Goal: Book appointment/travel/reservation

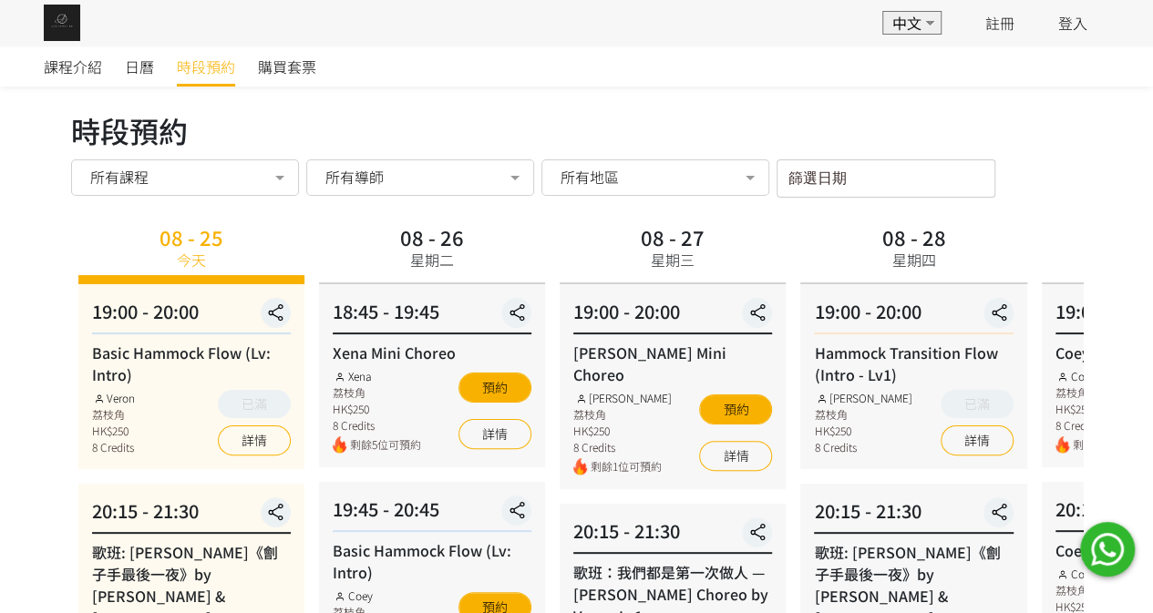
click at [814, 181] on label "篩選日期" at bounding box center [808, 175] width 40 height 15
click at [814, 181] on input "篩選日期" at bounding box center [886, 179] width 219 height 38
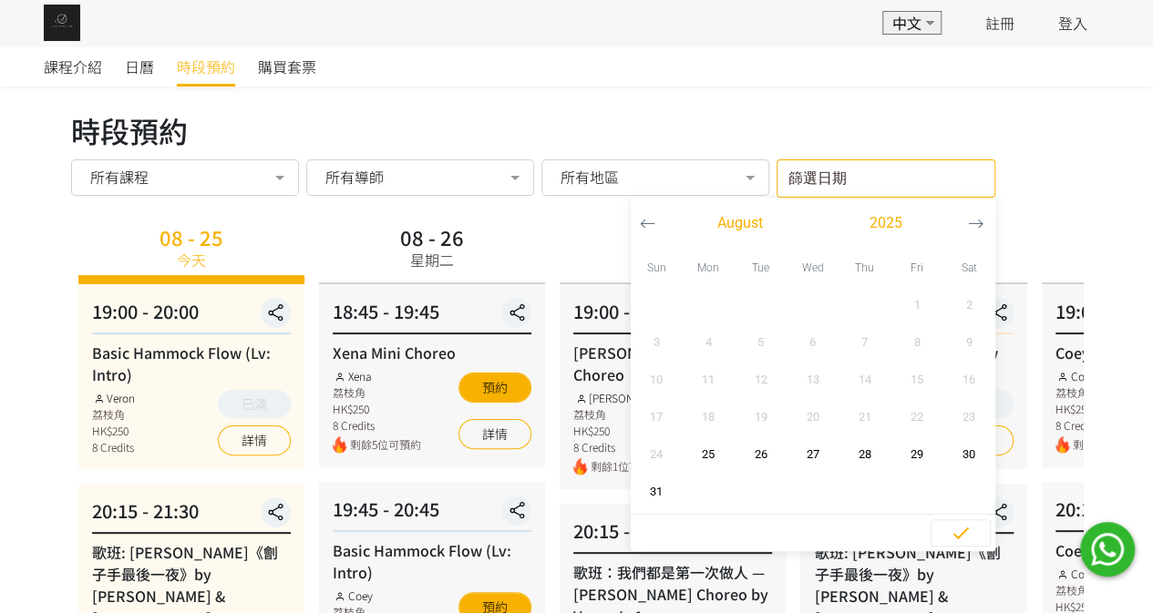
click at [979, 231] on button "button" at bounding box center [976, 223] width 34 height 51
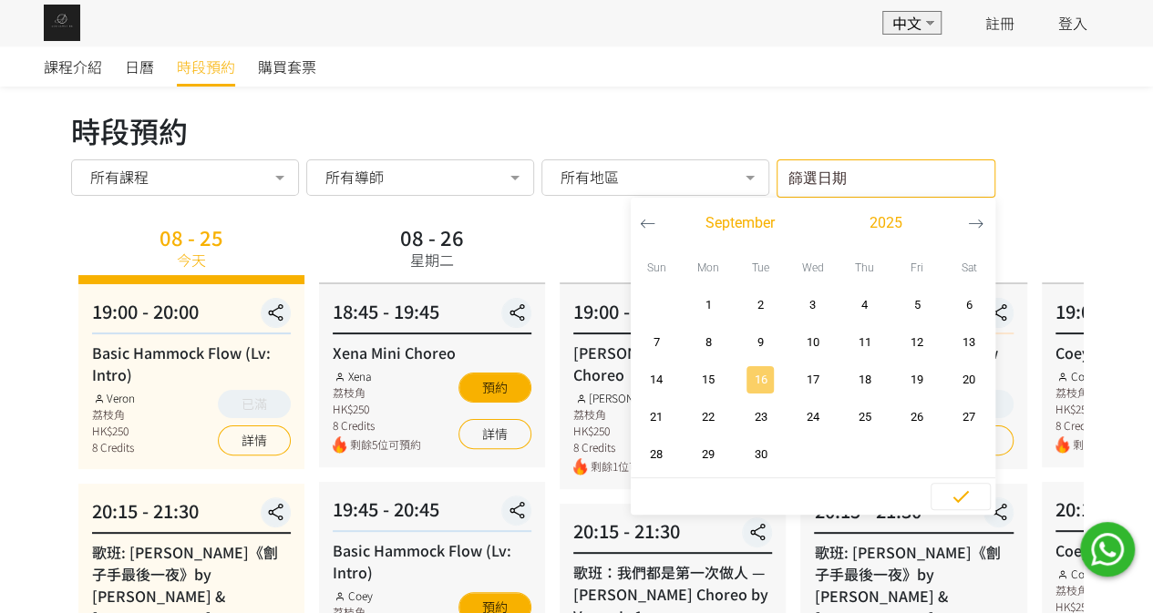
click at [766, 380] on span "16" at bounding box center [760, 380] width 41 height 18
type input "[DATE] - ..."
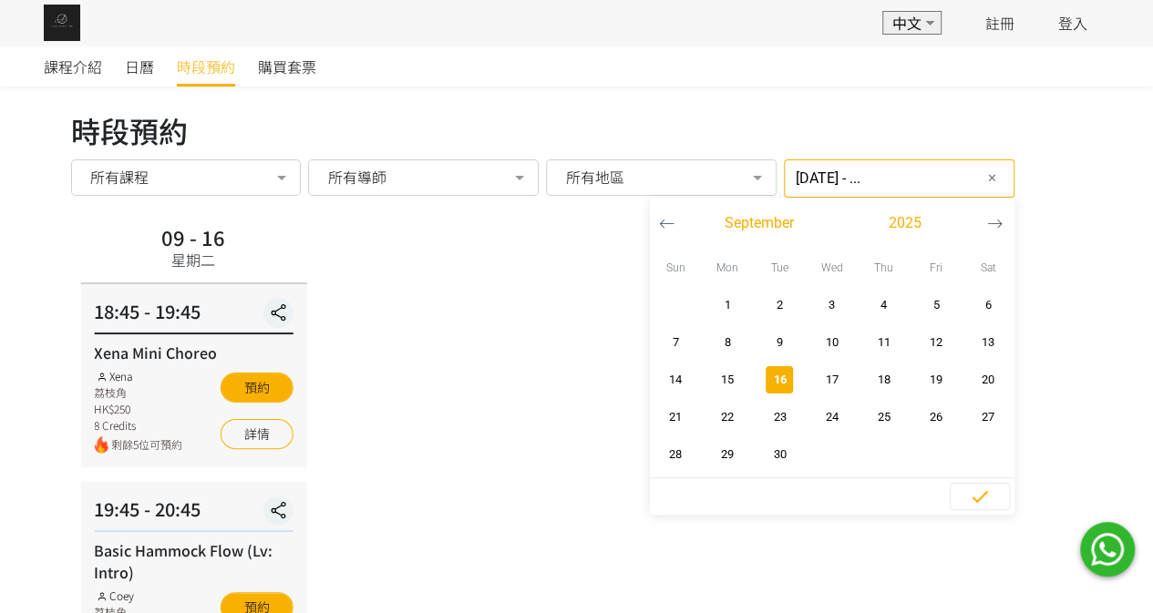
click at [441, 346] on div "09 - 16 星期二 18:45 - 19:45 Xena Mini Choreo Xena 荔枝角 HK$250 8 Credits 剩餘5位可預約 預約…" at bounding box center [579, 552] width 1012 height 665
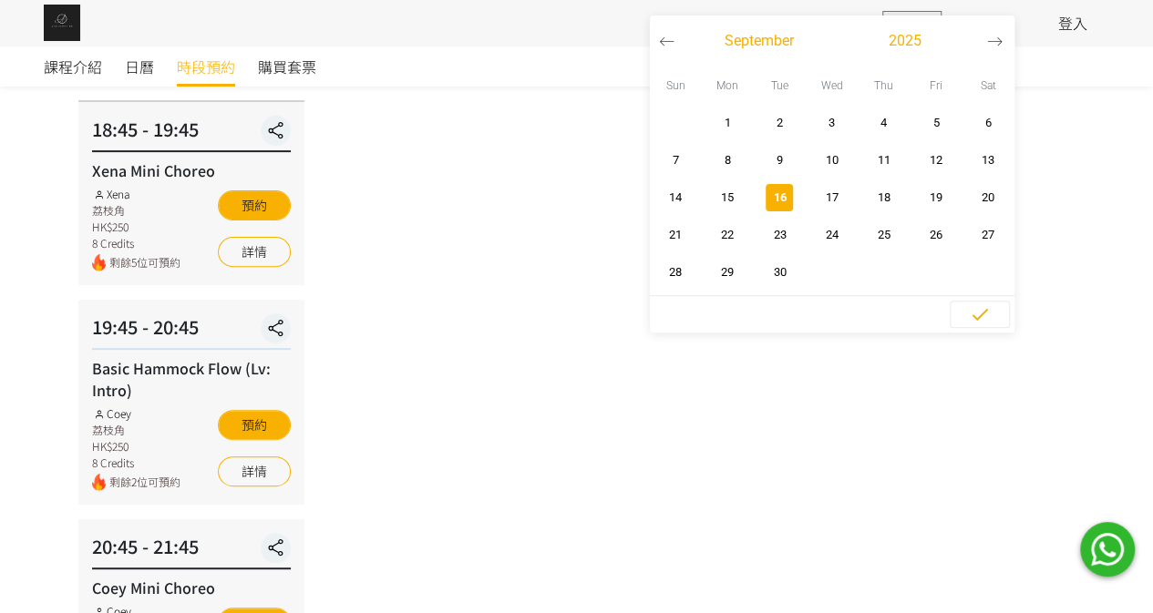
scroll to position [365, 0]
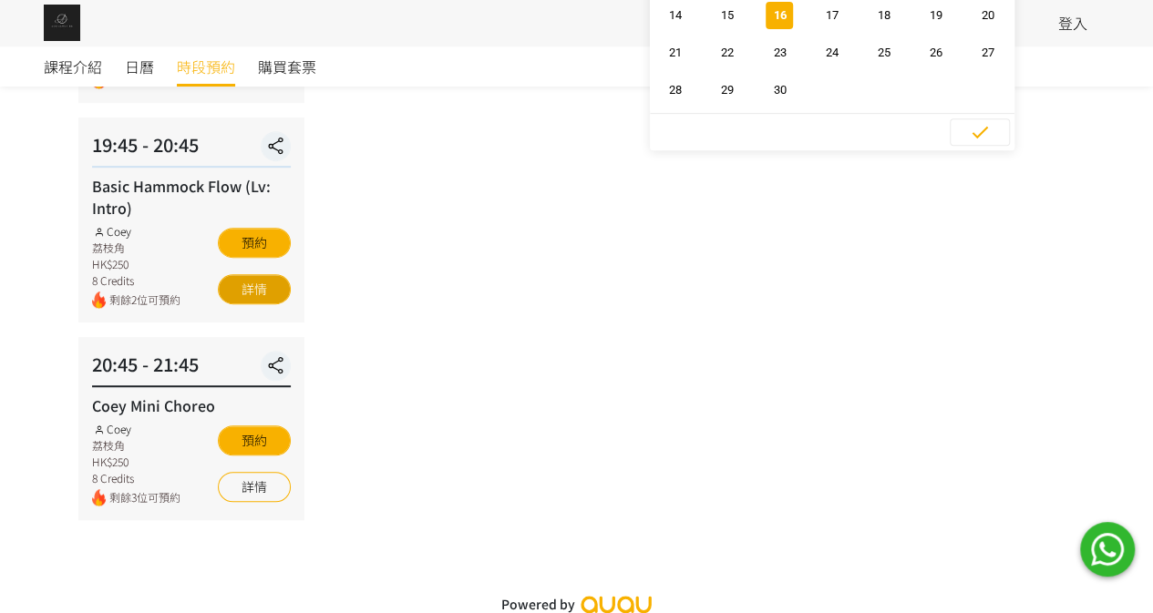
click at [270, 293] on link "詳情" at bounding box center [254, 289] width 73 height 30
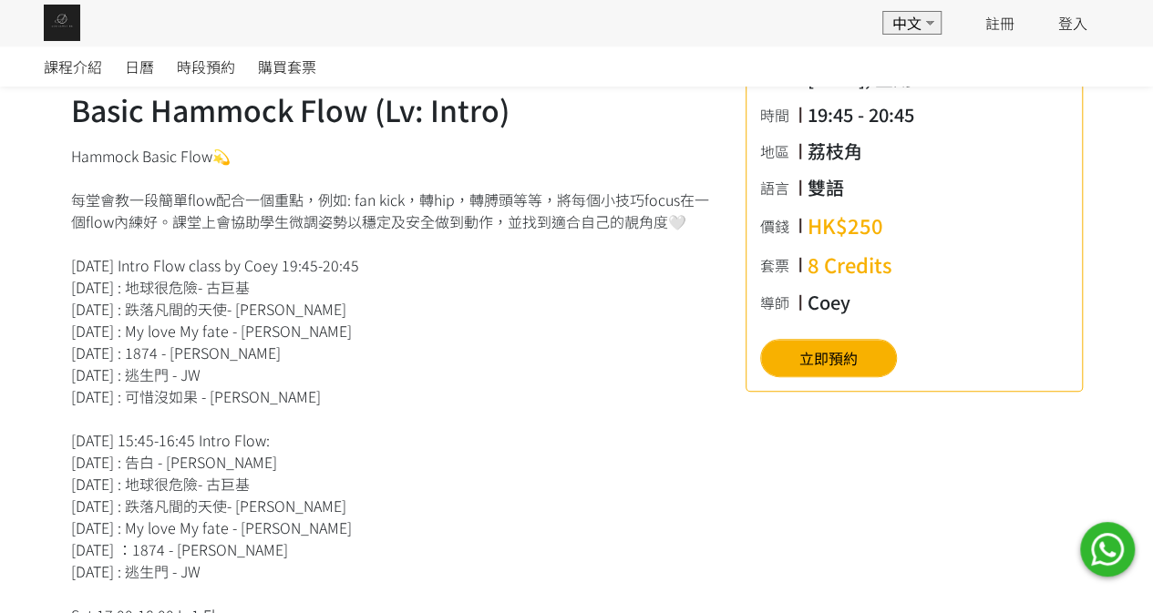
scroll to position [547, 0]
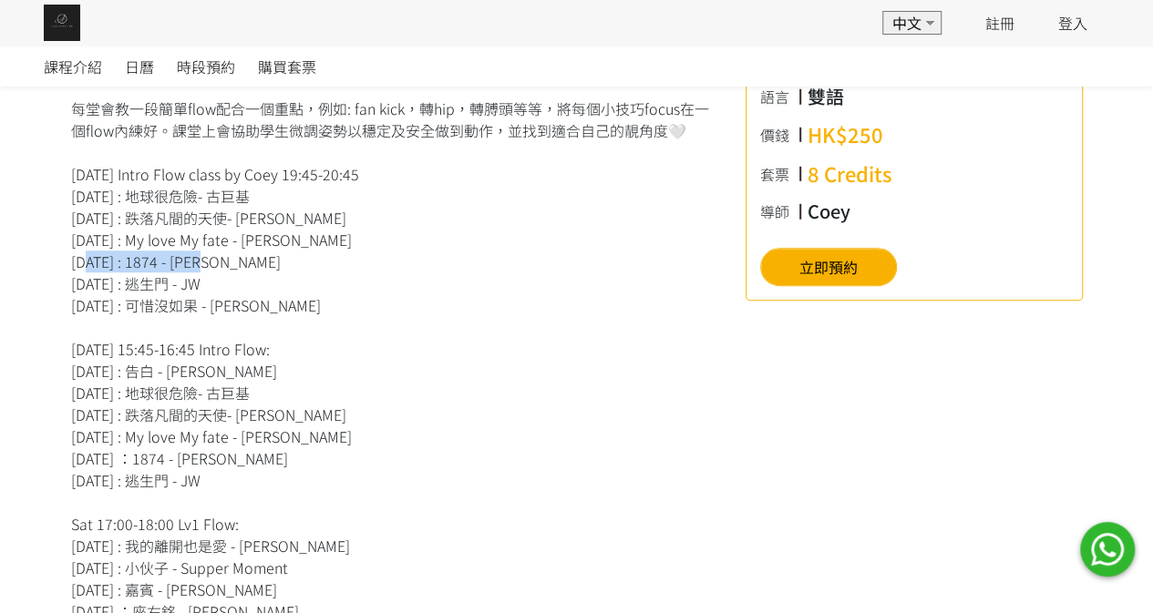
drag, startPoint x: 77, startPoint y: 257, endPoint x: 232, endPoint y: 262, distance: 155.0
click at [232, 262] on div "Hammock Basic Flow💫 每堂會教一段簡單flow配合一個重點，例如: fan kick，轉hip，轉膊頭等等，將每個小技巧focus在一個fl…" at bounding box center [394, 579] width 647 height 1050
click at [323, 282] on div "Hammock Basic Flow💫 每堂會教一段簡單flow配合一個重點，例如: fan kick，轉hip，轉膊頭等等，將每個小技巧focus在一個fl…" at bounding box center [394, 579] width 647 height 1050
